Goal: Information Seeking & Learning: Learn about a topic

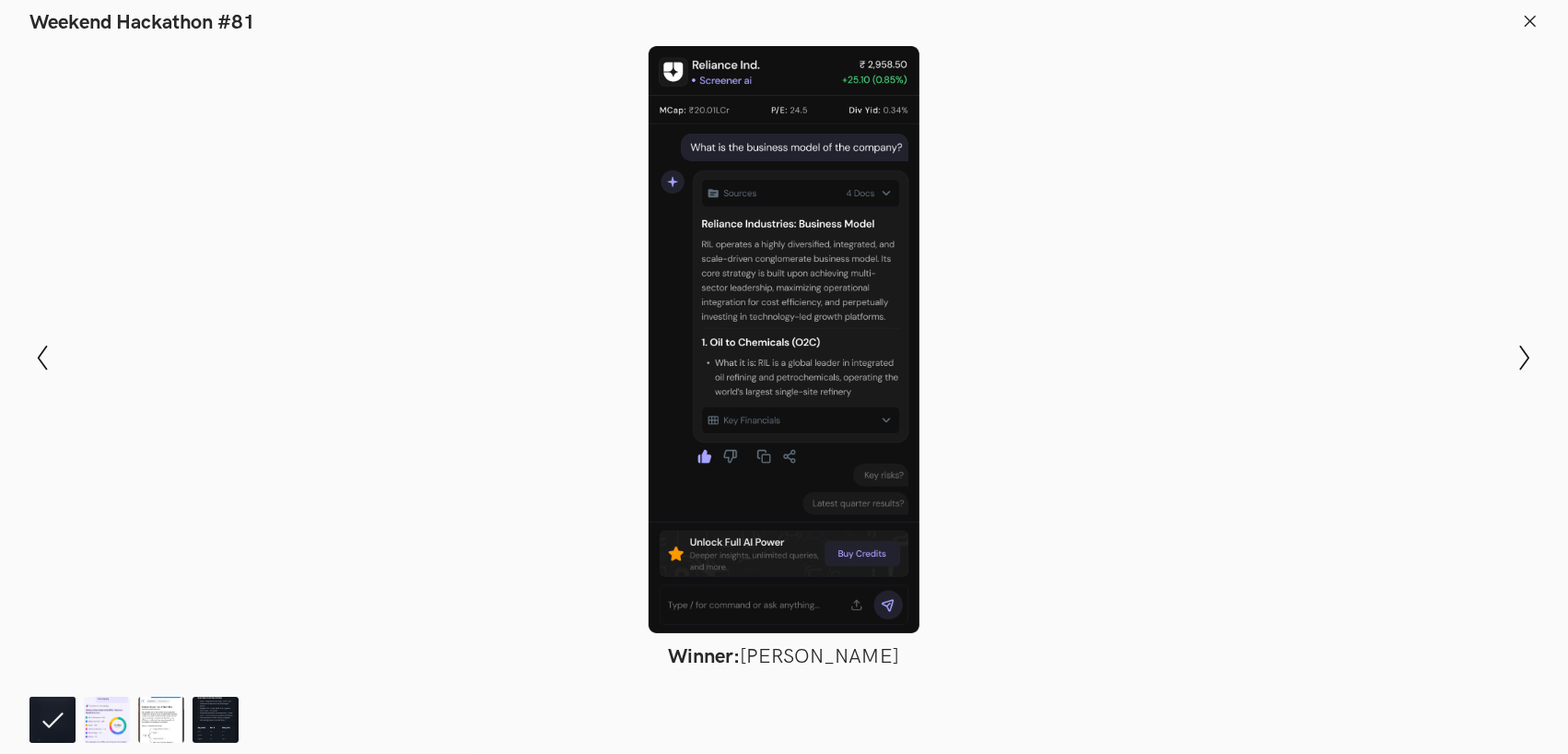
scroll to position [1597, 0]
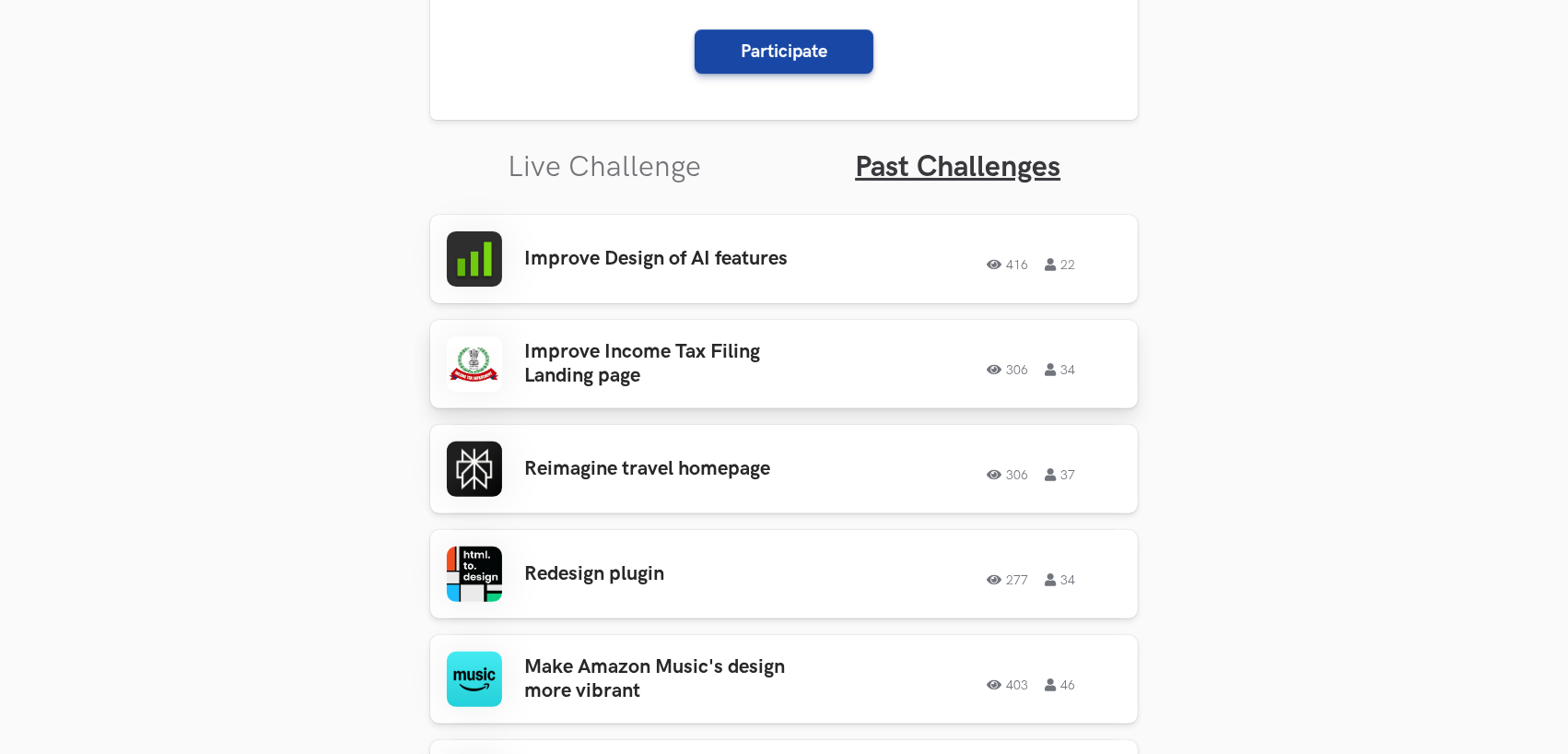
scroll to position [491, 0]
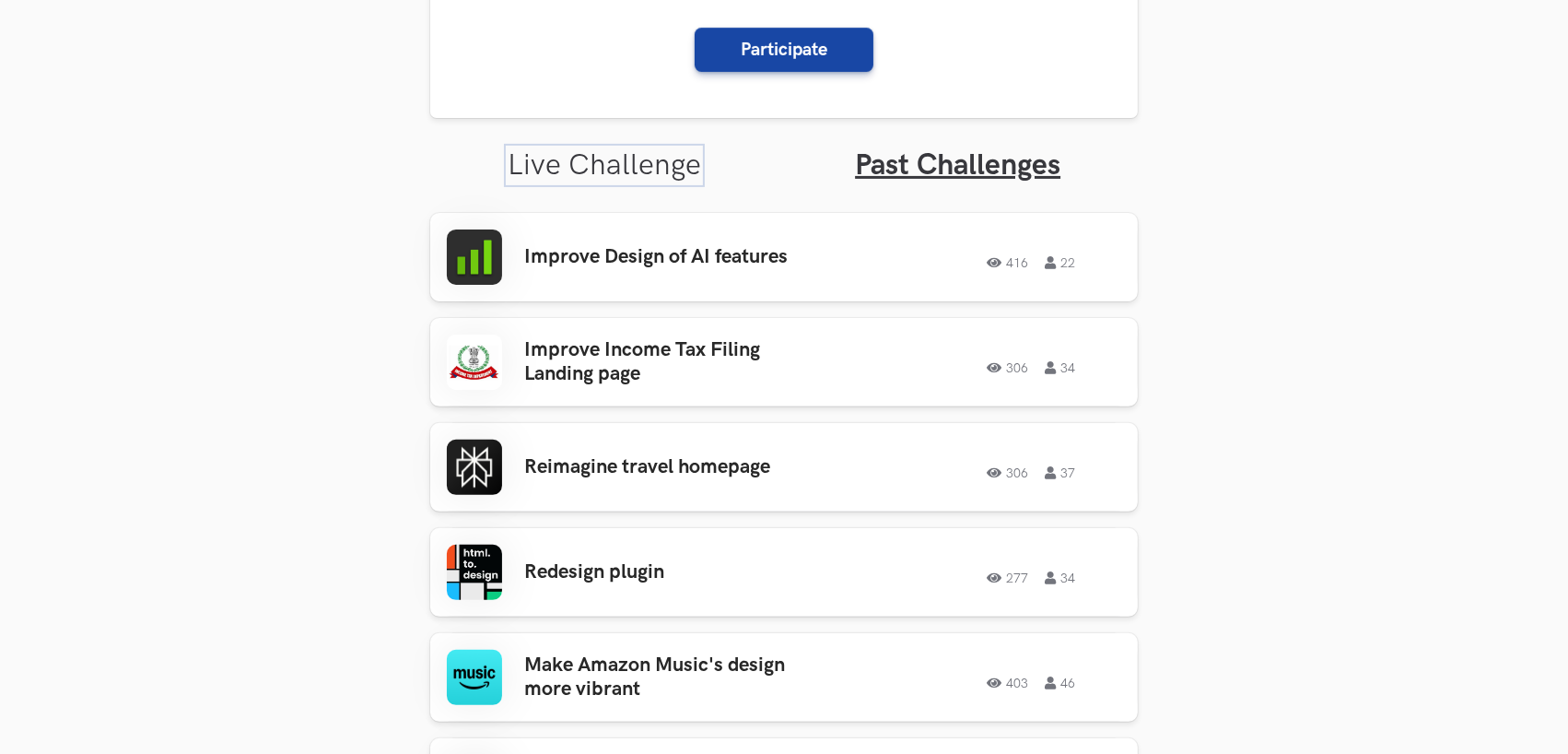
click at [626, 166] on link "Live Challenge" at bounding box center [604, 165] width 193 height 36
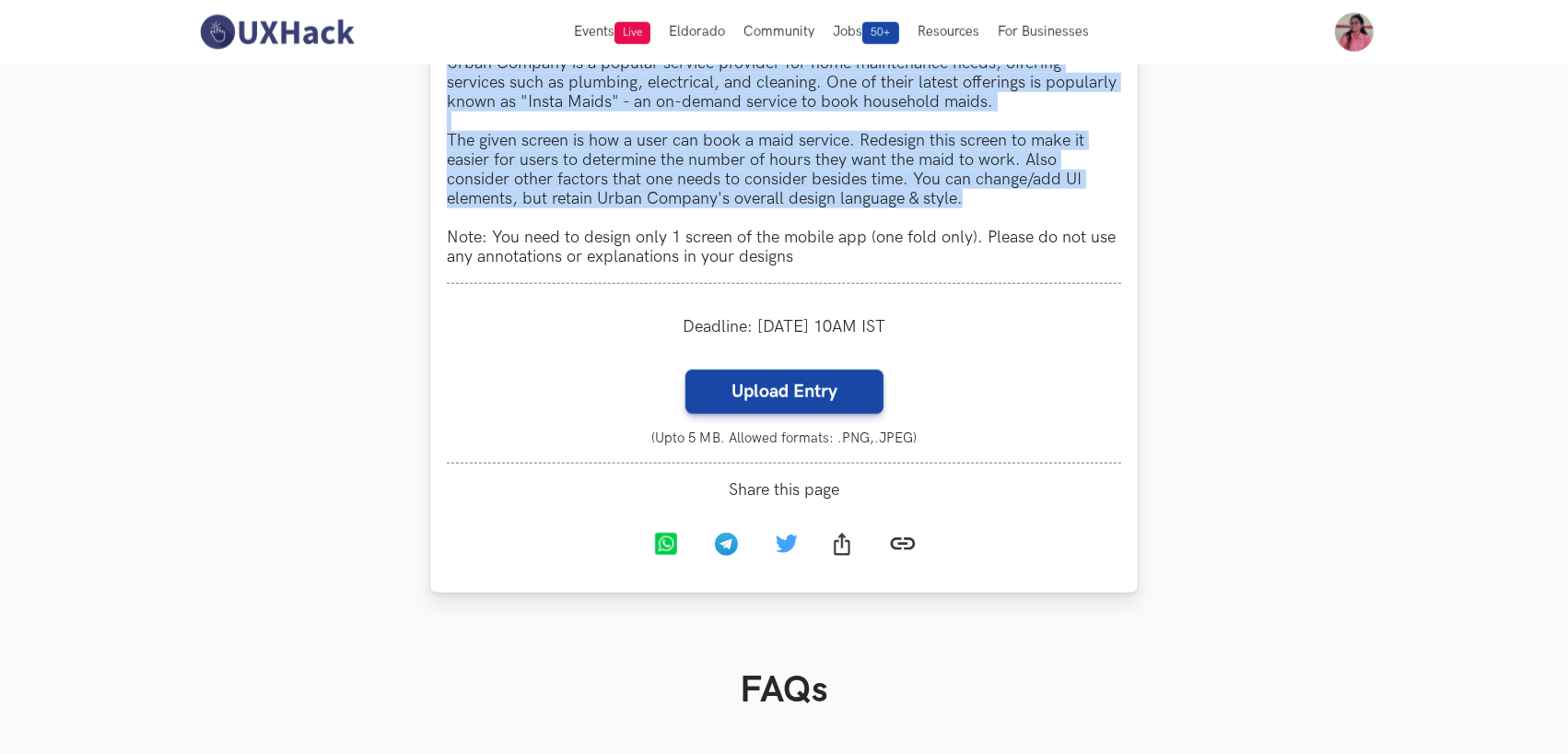
scroll to position [1597, 0]
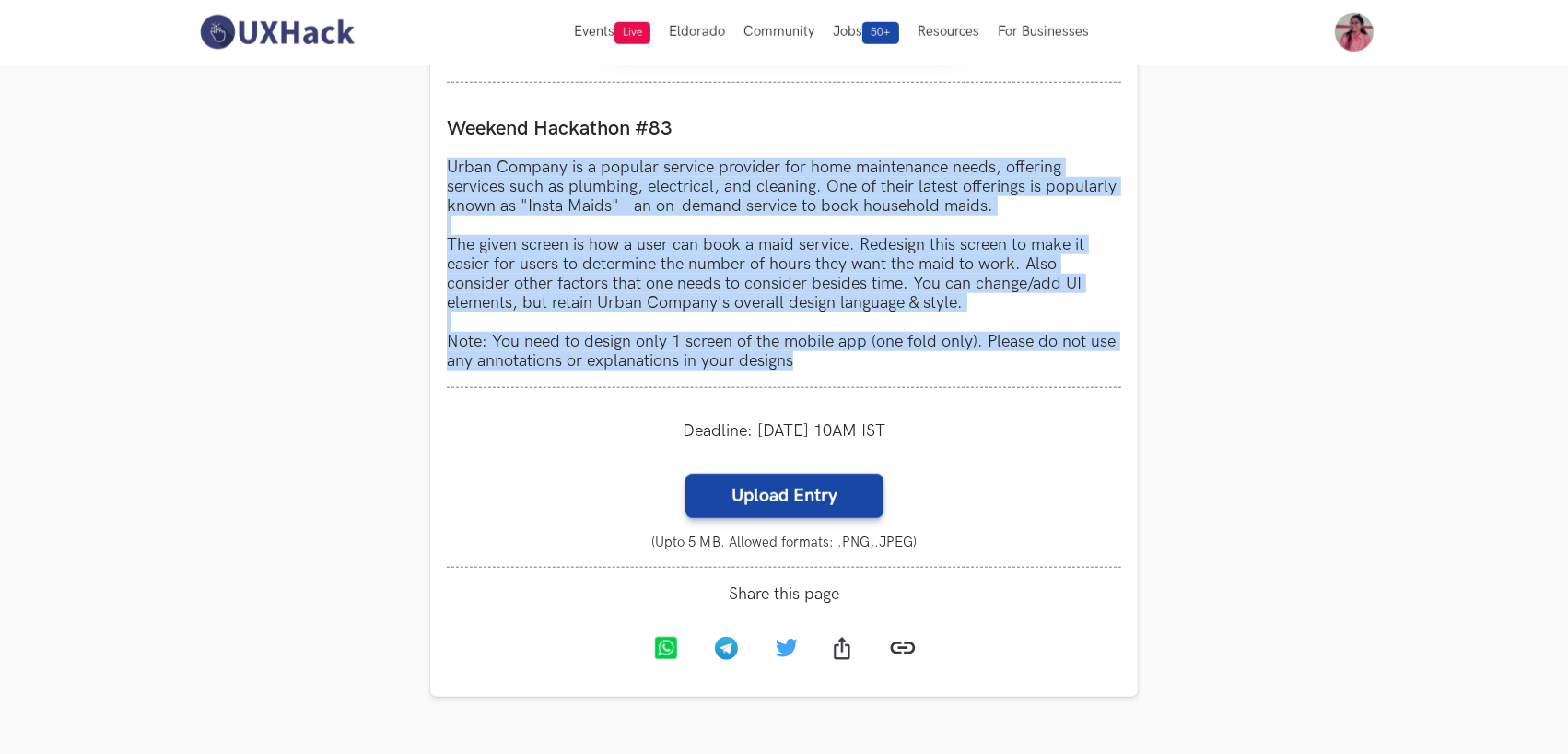
drag, startPoint x: 828, startPoint y: 362, endPoint x: 423, endPoint y: 148, distance: 458.1
copy p "Urban Company is a popular service provider for home maintenance needs, offerin…"
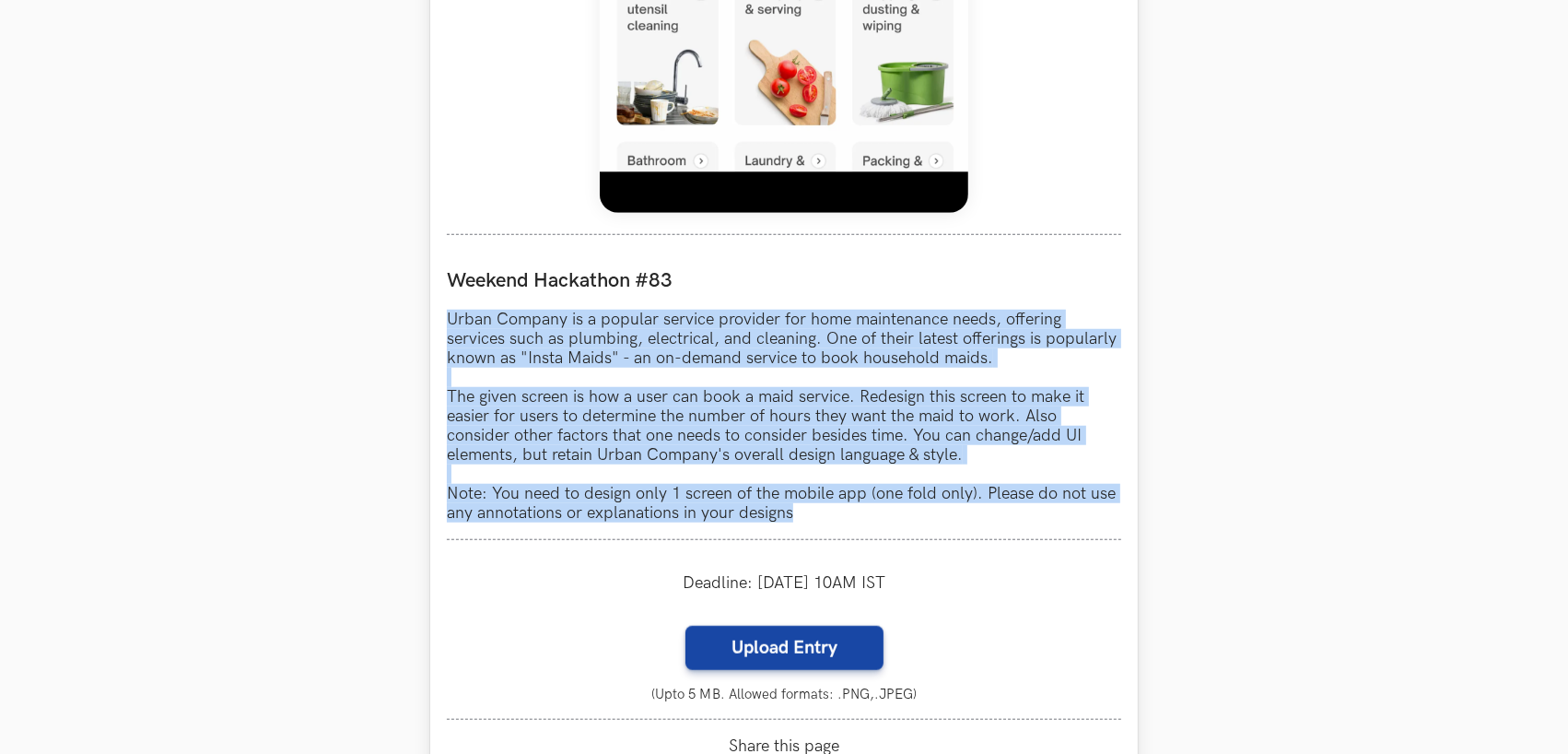
scroll to position [1720, 0]
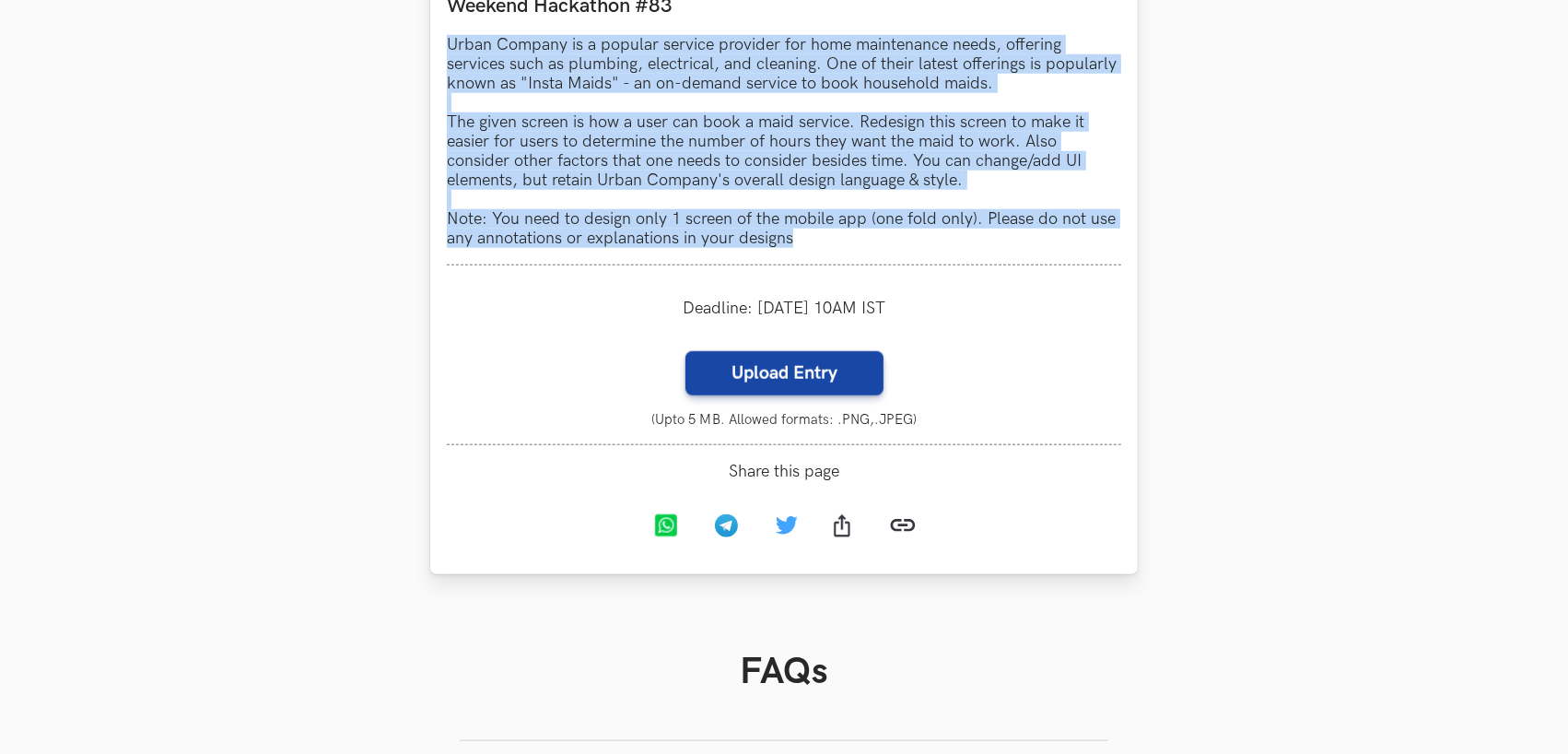
copy p "Urban Company is a popular service provider for home maintenance needs, offerin…"
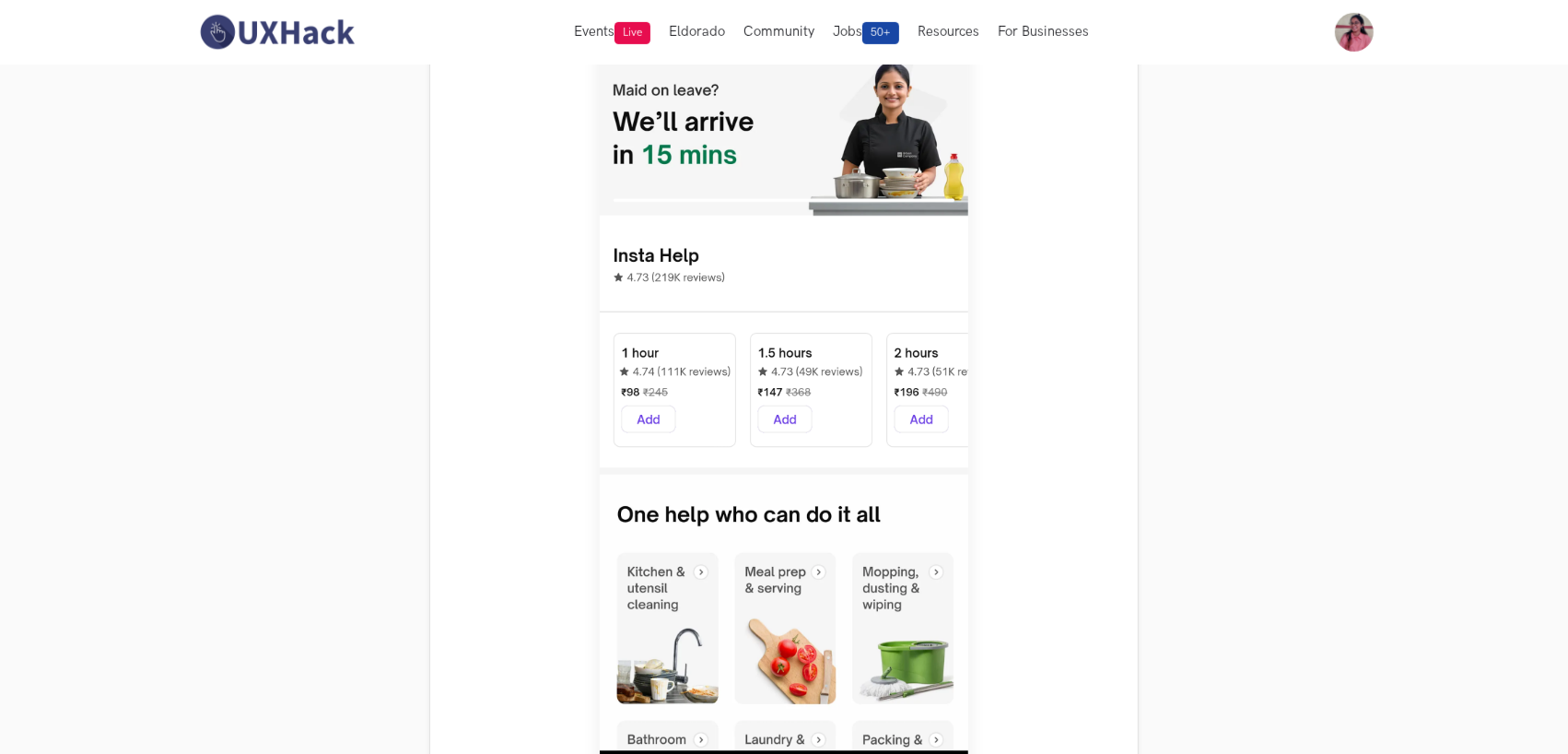
scroll to position [737, 0]
